Goal: Task Accomplishment & Management: Use online tool/utility

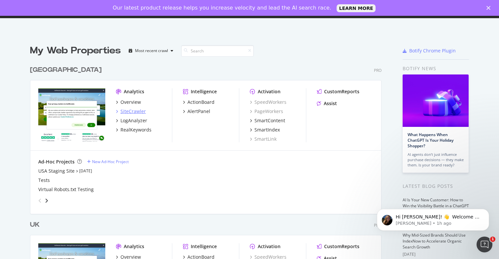
click at [137, 112] on div "SiteCrawler" at bounding box center [132, 111] width 25 height 7
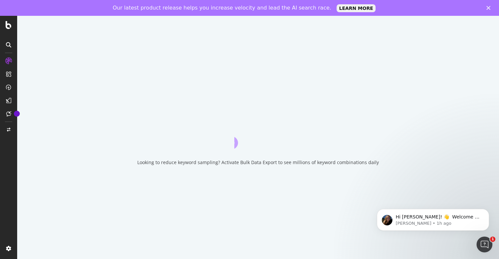
click at [280, 8] on icon "Close" at bounding box center [488, 8] width 4 height 4
